Goal: Task Accomplishment & Management: Use online tool/utility

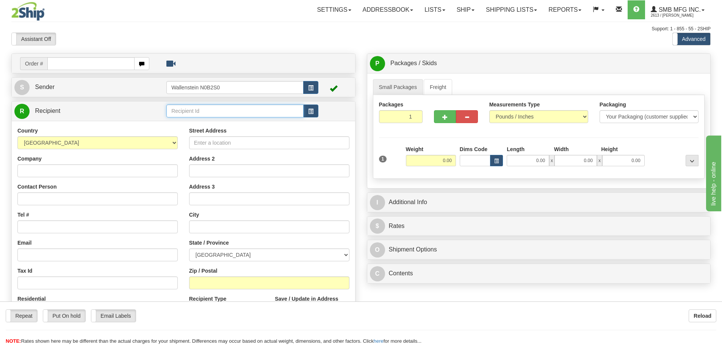
click at [183, 111] on input "text" at bounding box center [234, 111] width 137 height 13
click at [213, 124] on div "GREE22" at bounding box center [234, 123] width 130 height 8
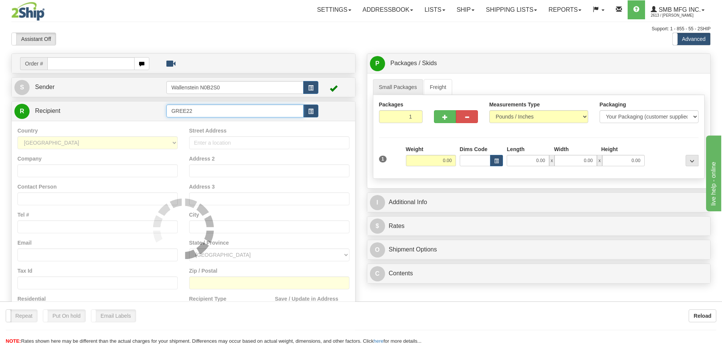
type input "GREE22"
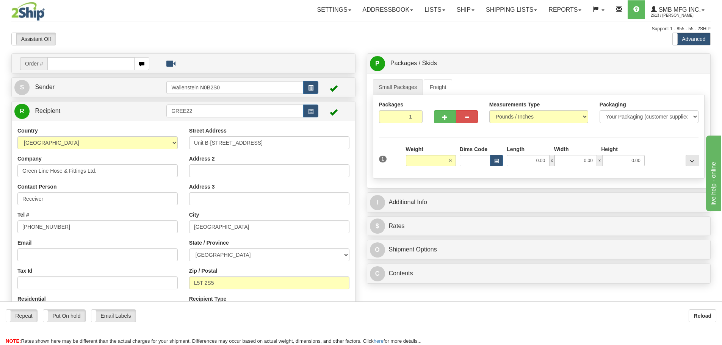
type input "8.00"
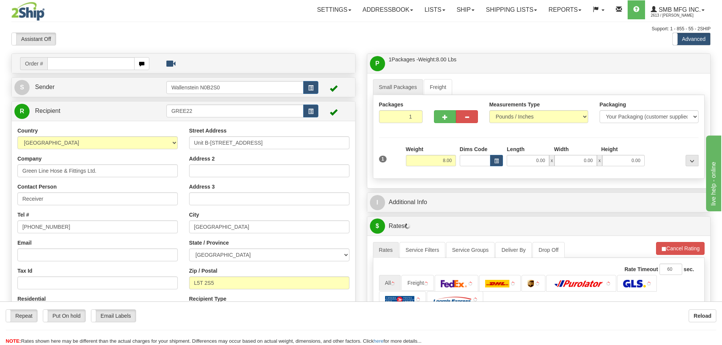
click at [473, 172] on div "Packaging Your Packaging (customer supplied) Envelope (carrier supplied) Pack (…" at bounding box center [552, 172] width 296 height 0
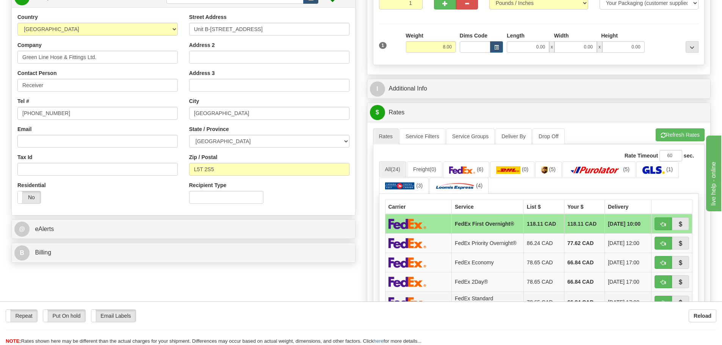
scroll to position [189, 0]
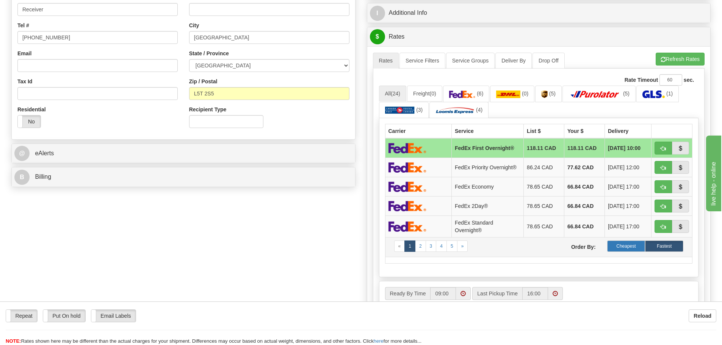
click at [620, 247] on label "Cheapest" at bounding box center [626, 246] width 38 height 11
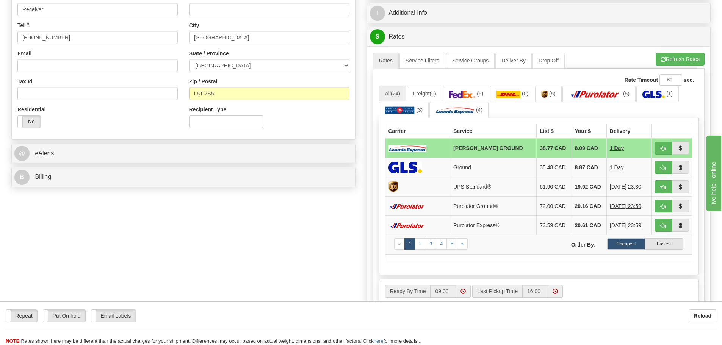
scroll to position [0, 0]
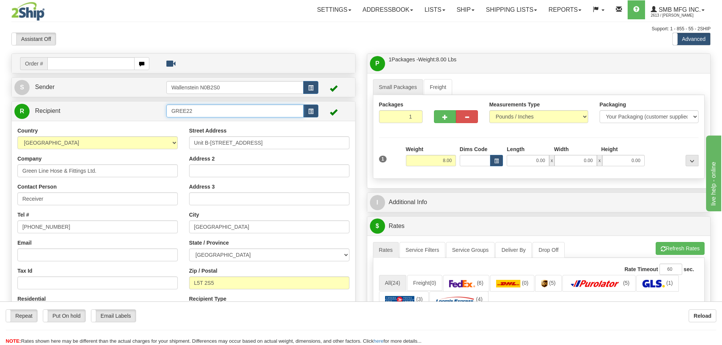
drag, startPoint x: 215, startPoint y: 111, endPoint x: 115, endPoint y: 109, distance: 100.4
click at [116, 110] on tr "R Recipient GREE22" at bounding box center [183, 111] width 338 height 16
click at [187, 134] on div "BRAB02" at bounding box center [234, 132] width 130 height 8
type input "BRAB02"
click at [433, 165] on input "8.00" at bounding box center [431, 160] width 50 height 11
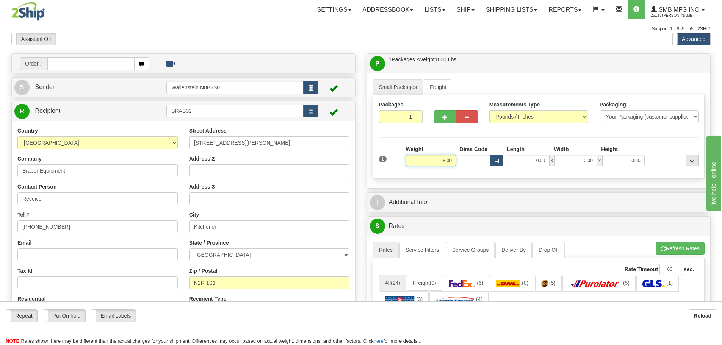
click at [433, 165] on input "8.00" at bounding box center [431, 160] width 50 height 11
type input "29.00"
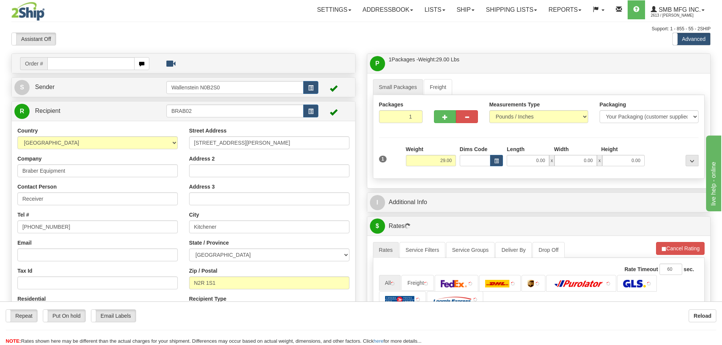
click at [471, 188] on div "Small Packages Freight Packages 1 1 Measurements Type" at bounding box center [538, 130] width 343 height 115
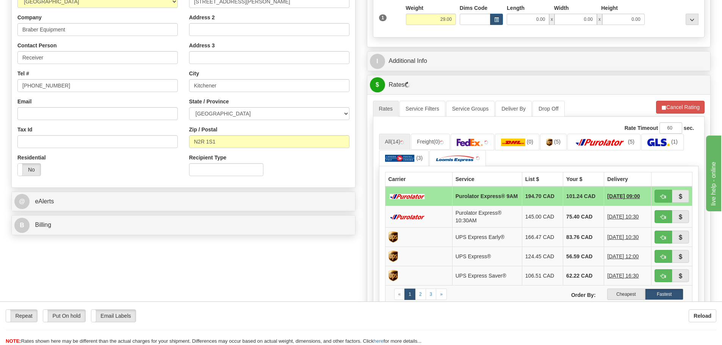
scroll to position [152, 0]
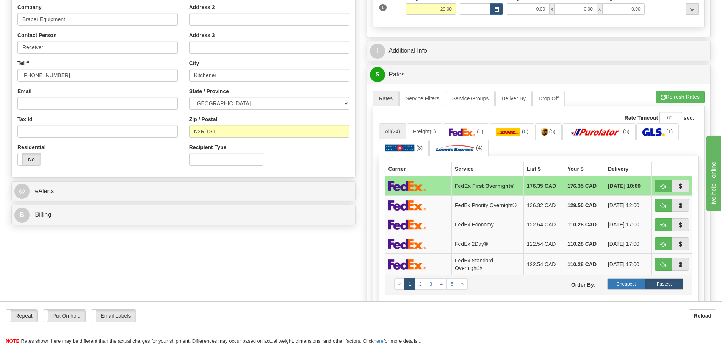
click at [625, 283] on label "Cheapest" at bounding box center [626, 283] width 38 height 11
